Goal: Check status

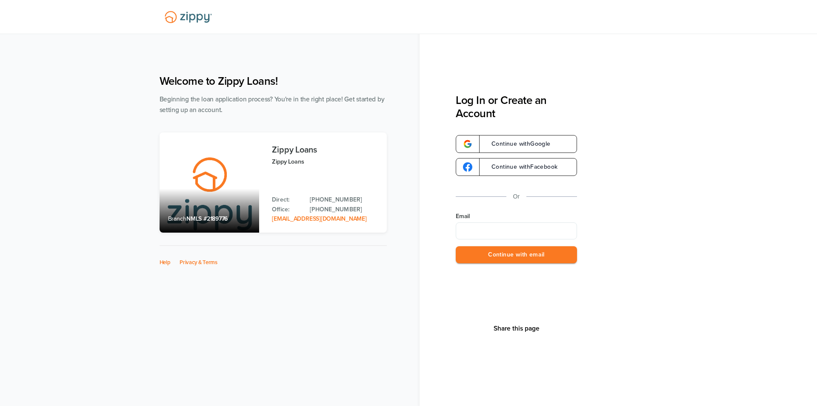
type input "**********"
click at [539, 257] on button "Continue with email" at bounding box center [516, 254] width 121 height 17
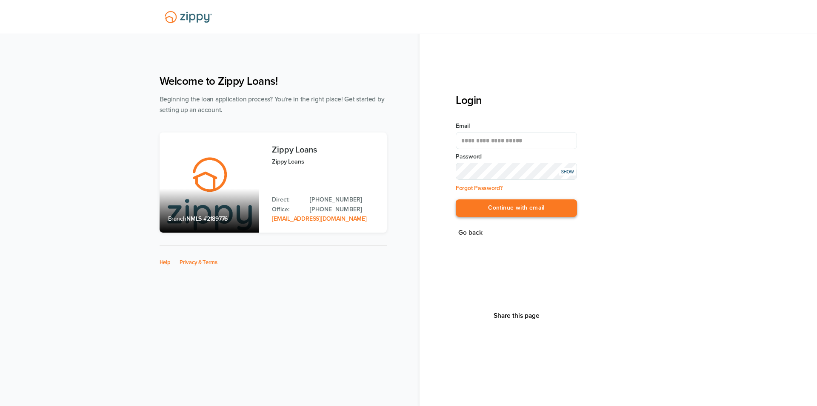
click at [528, 209] on button "Continue with email" at bounding box center [516, 207] width 121 height 17
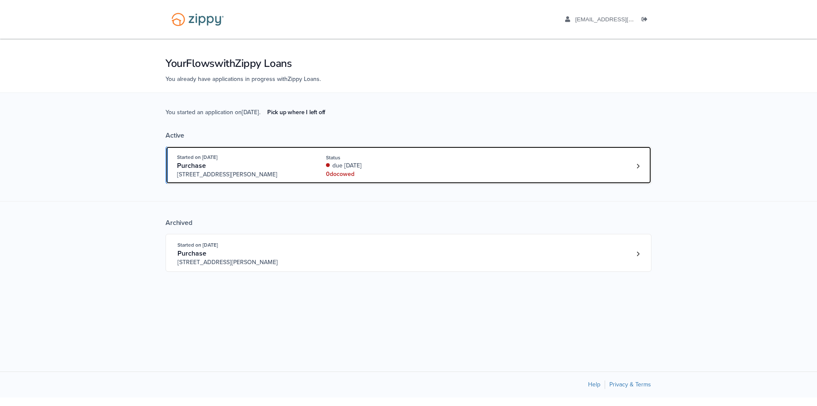
click at [563, 156] on div "Started on [DATE] Purchase [STREET_ADDRESS][PERSON_NAME] Status due [DATE] 0 do…" at bounding box center [404, 166] width 455 height 26
click at [636, 158] on link "Started on [DATE] Purchase [STREET_ADDRESS][PERSON_NAME] Status due [DATE] 0 do…" at bounding box center [409, 165] width 486 height 38
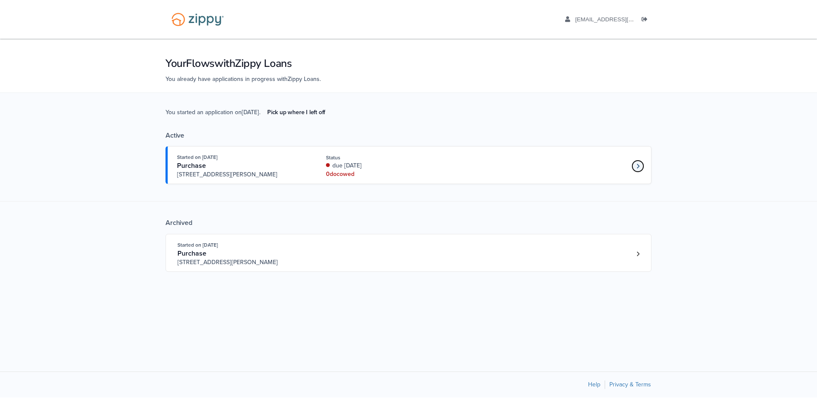
click at [639, 165] on icon "Loan number 4228033" at bounding box center [638, 165] width 3 height 5
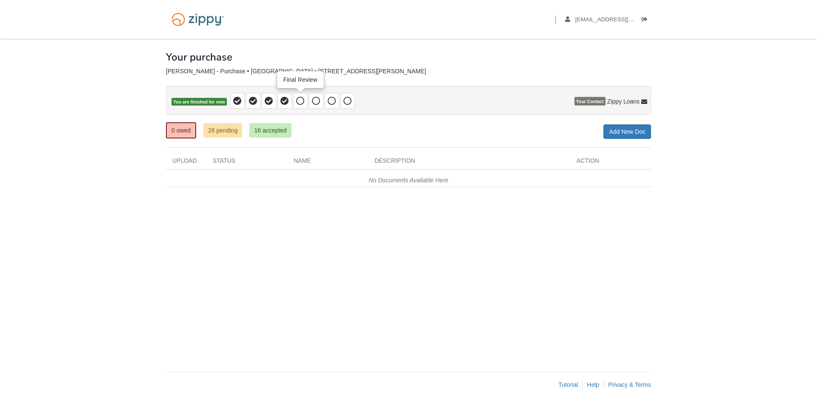
click at [304, 100] on icon at bounding box center [300, 101] width 9 height 9
click at [216, 133] on link "26 pending" at bounding box center [222, 130] width 39 height 14
